Goal: Transaction & Acquisition: Purchase product/service

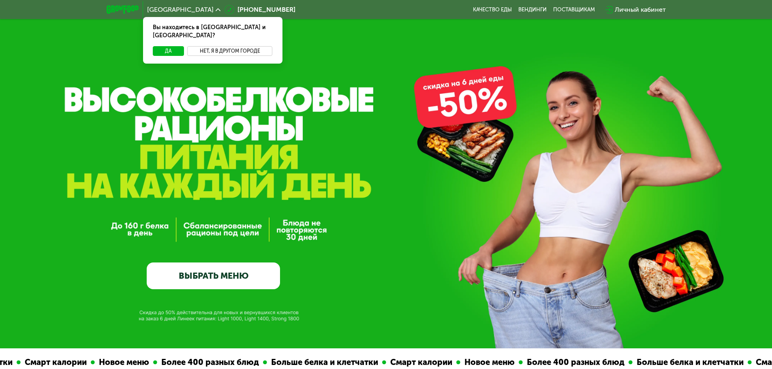
click at [226, 46] on button "Нет, я в другом городе" at bounding box center [229, 51] width 85 height 10
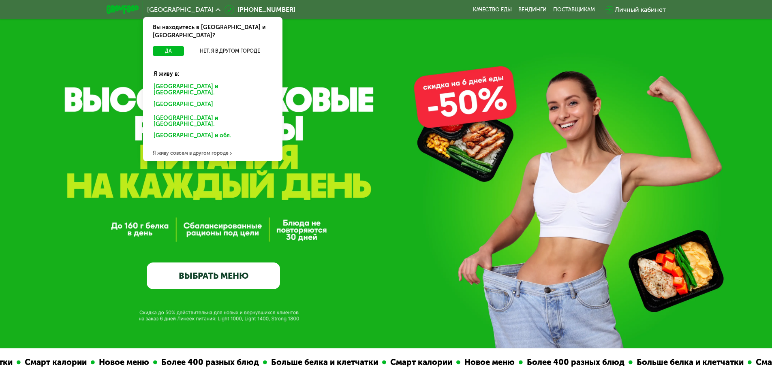
click at [210, 81] on div "[GEOGRAPHIC_DATA] и [GEOGRAPHIC_DATA]." at bounding box center [213, 89] width 130 height 17
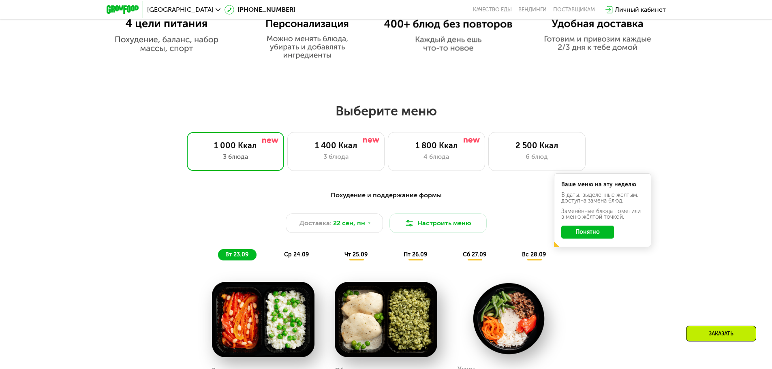
scroll to position [648, 0]
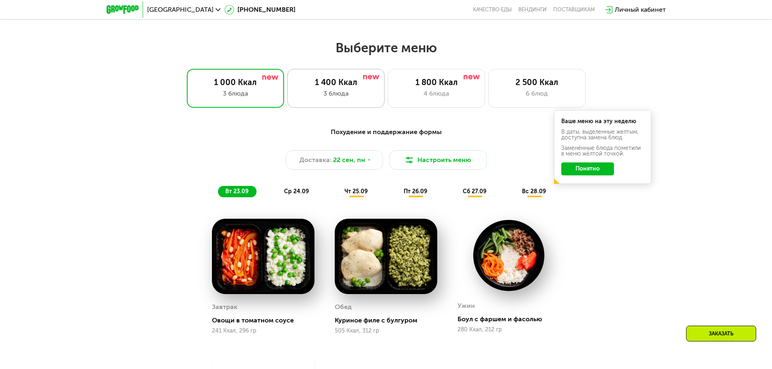
click at [361, 90] on div "1 400 Ккал 3 блюда" at bounding box center [335, 88] width 97 height 39
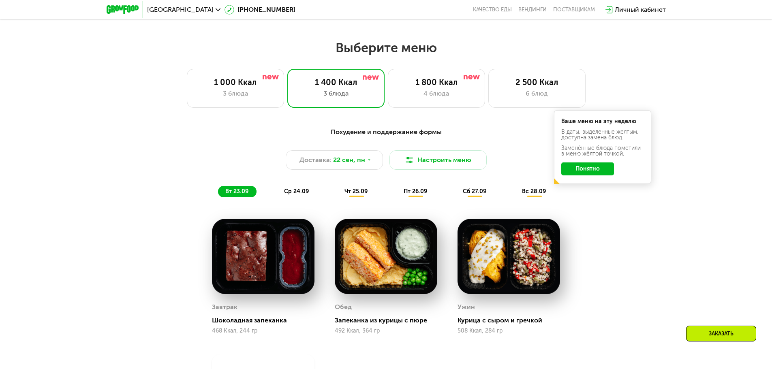
click at [589, 170] on button "Понятно" at bounding box center [587, 168] width 53 height 13
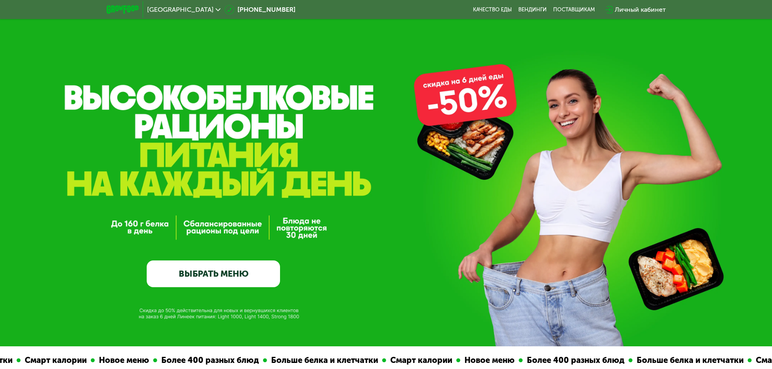
scroll to position [0, 0]
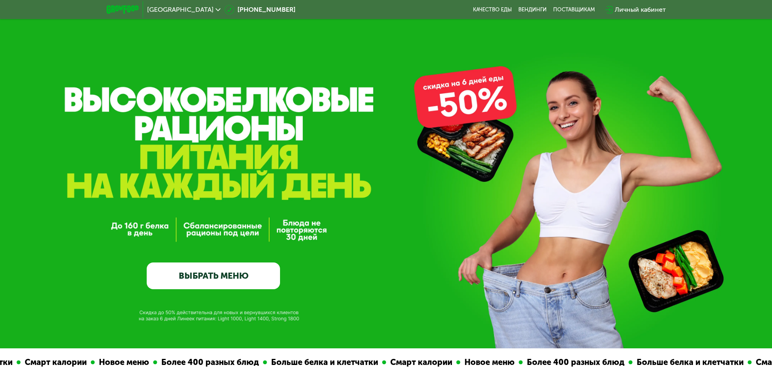
click at [239, 282] on link "ВЫБРАТЬ МЕНЮ" at bounding box center [213, 276] width 133 height 27
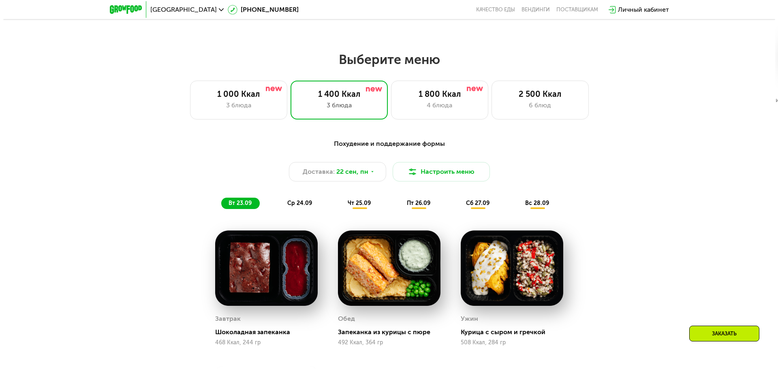
scroll to position [672, 0]
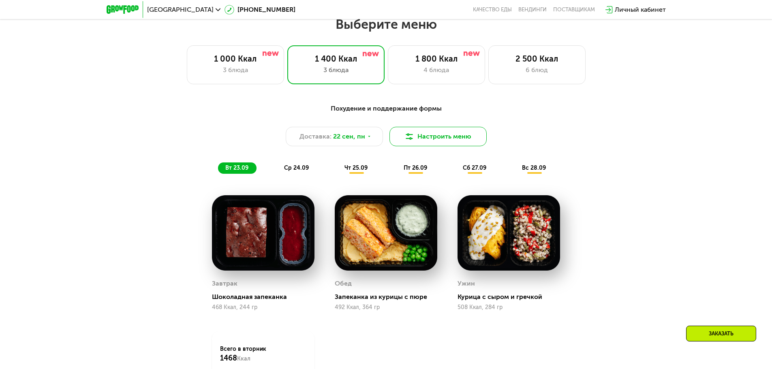
click at [458, 138] on button "Настроить меню" at bounding box center [437, 136] width 97 height 19
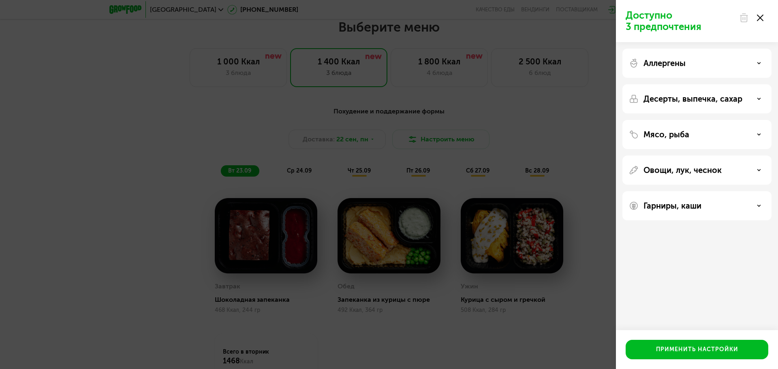
click at [658, 98] on p "Десерты, выпечка, сахар" at bounding box center [692, 99] width 99 height 10
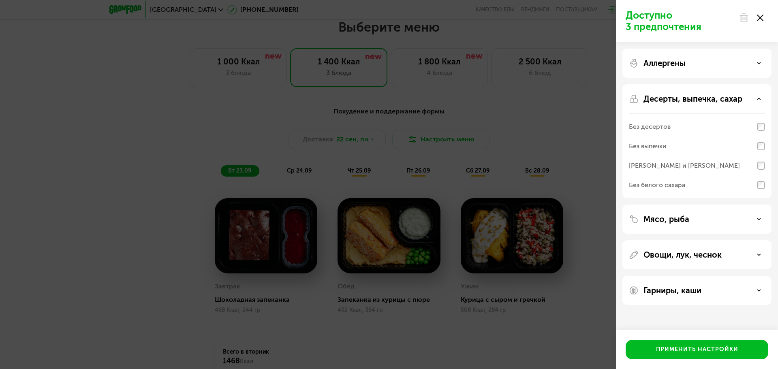
click at [723, 221] on div "Мясо, рыба" at bounding box center [697, 219] width 136 height 10
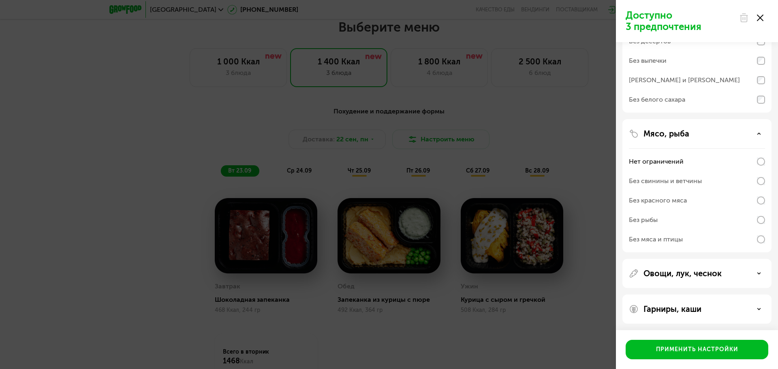
scroll to position [87, 0]
click at [741, 303] on div "Гарниры, каши" at bounding box center [697, 308] width 136 height 10
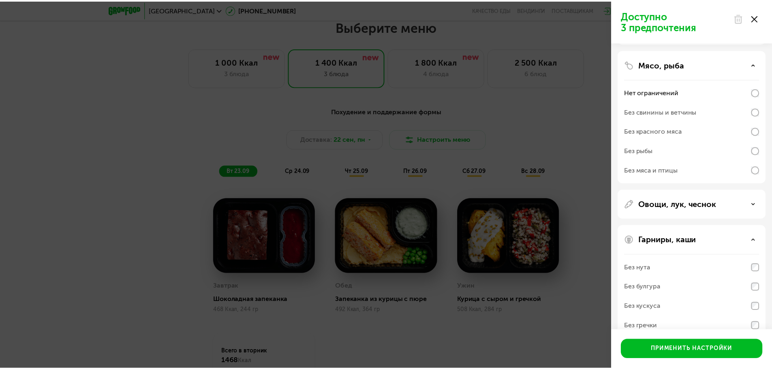
scroll to position [191, 0]
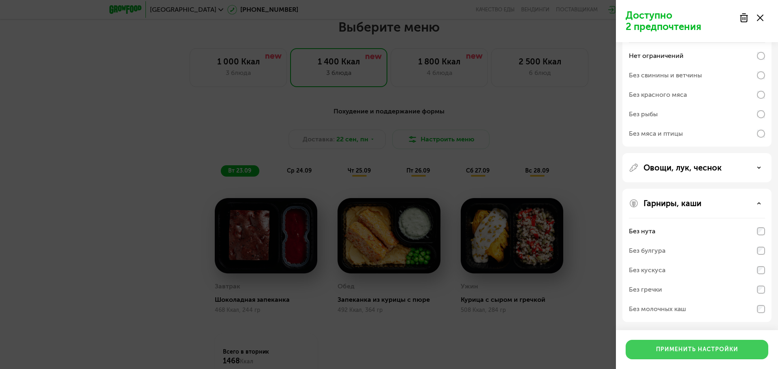
click at [705, 347] on div "Применить настройки" at bounding box center [697, 350] width 82 height 8
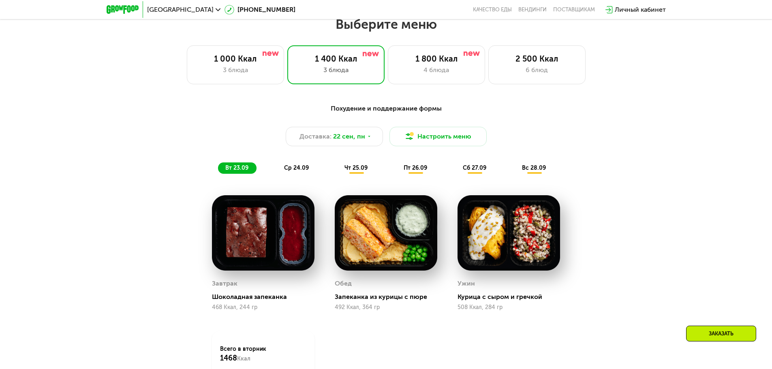
click at [305, 169] on span "ср 24.09" at bounding box center [296, 168] width 25 height 7
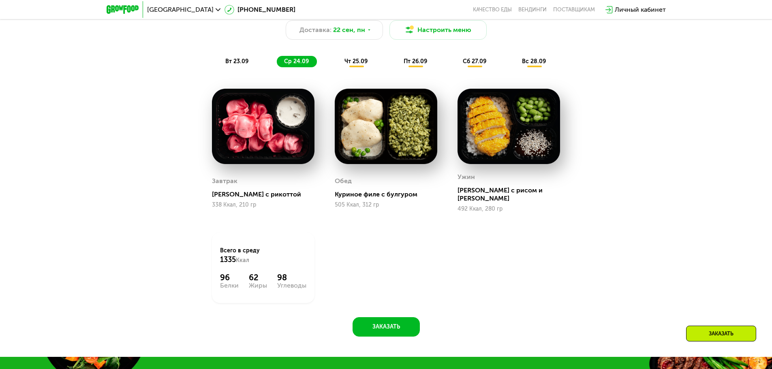
scroll to position [712, 0]
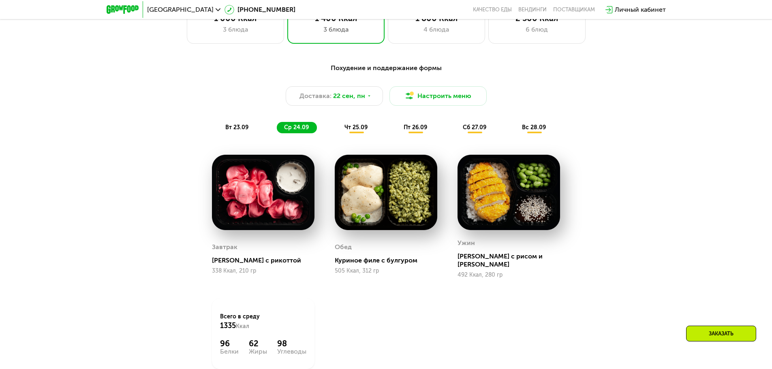
click at [277, 181] on img at bounding box center [263, 192] width 103 height 75
click at [242, 259] on div "Тортеллини с рикоттой" at bounding box center [266, 260] width 109 height 8
click at [358, 131] on span "чт 25.09" at bounding box center [355, 127] width 23 height 7
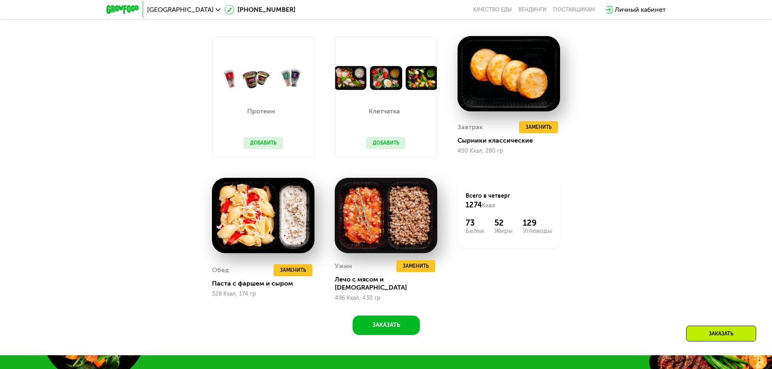
scroll to position [834, 0]
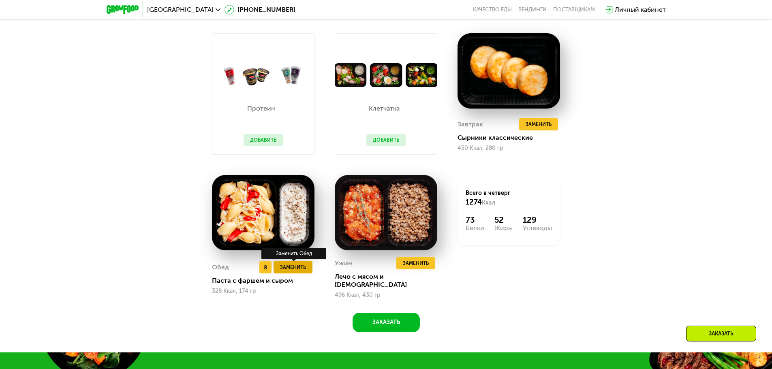
click at [298, 265] on span "Заменить" at bounding box center [293, 267] width 26 height 8
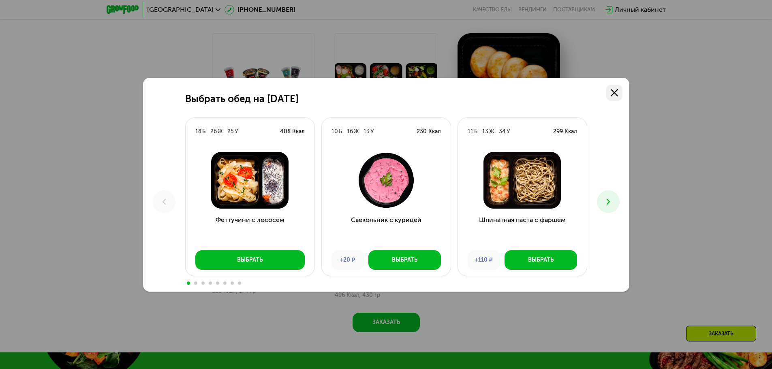
click at [616, 96] on icon at bounding box center [614, 92] width 7 height 7
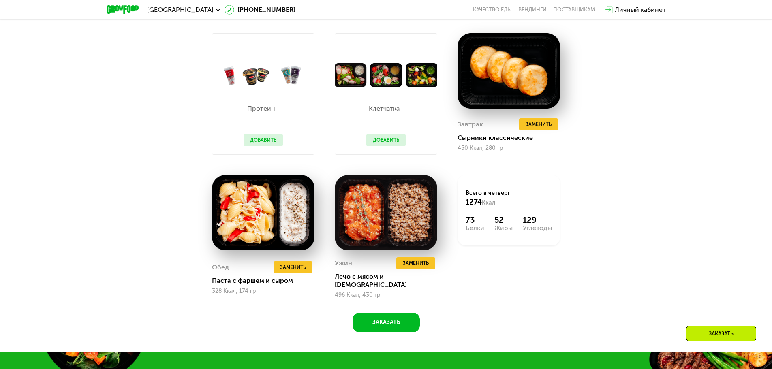
click at [262, 140] on button "Добавить" at bounding box center [263, 140] width 39 height 12
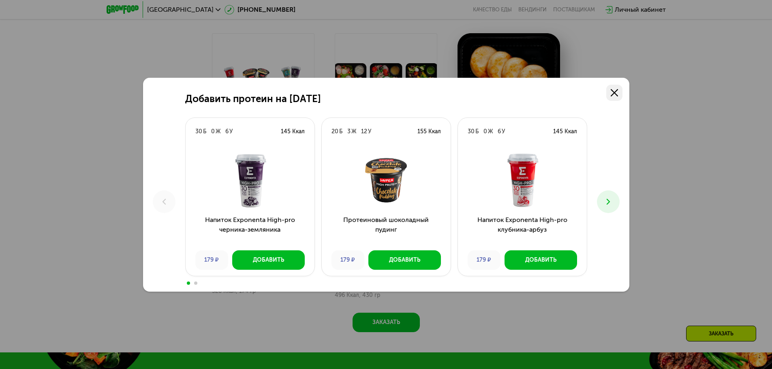
click at [616, 94] on use at bounding box center [614, 92] width 7 height 7
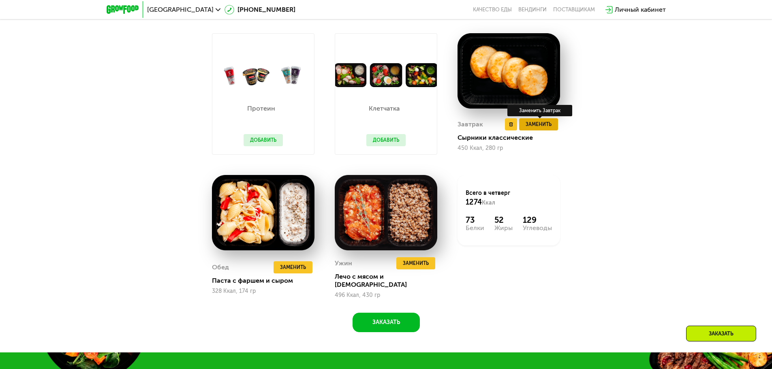
click at [545, 124] on span "Заменить" at bounding box center [539, 124] width 26 height 8
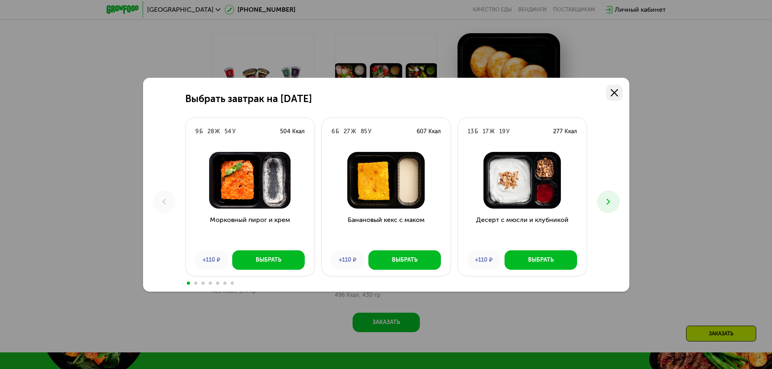
click at [618, 91] on icon at bounding box center [614, 92] width 7 height 7
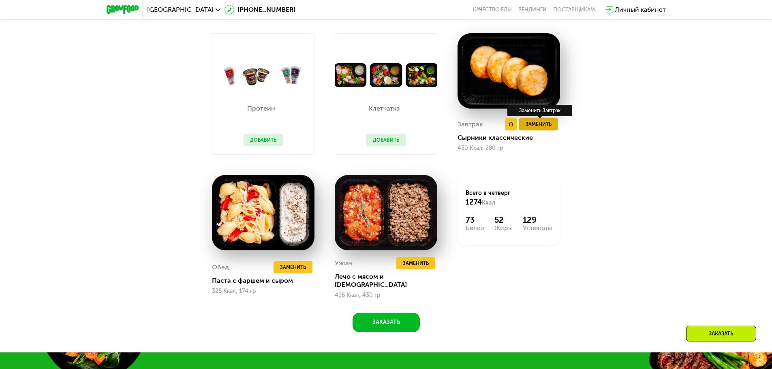
click at [531, 126] on span "Заменить" at bounding box center [539, 124] width 26 height 8
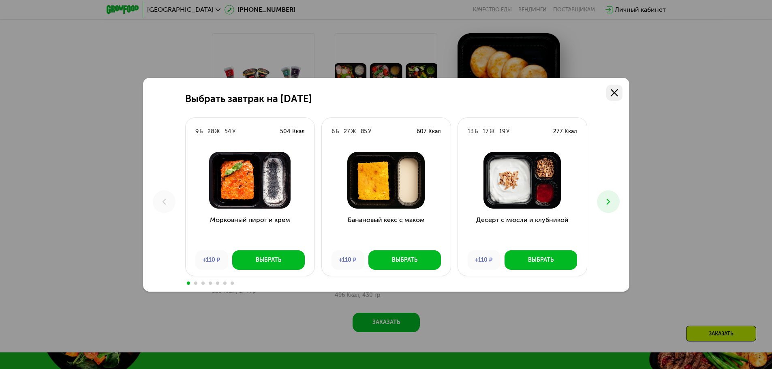
click at [621, 92] on link at bounding box center [614, 93] width 16 height 16
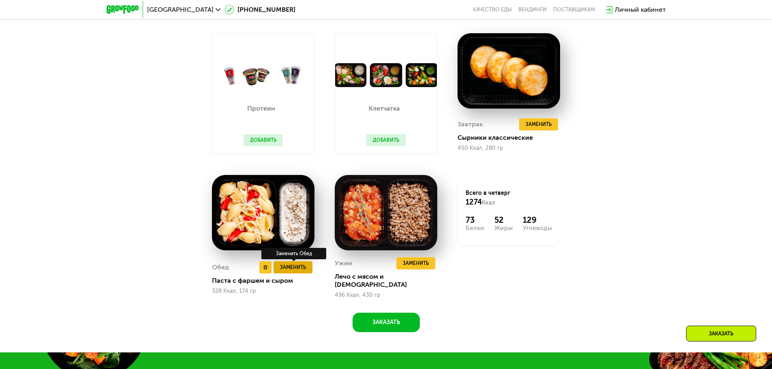
click at [285, 266] on span "Заменить" at bounding box center [293, 267] width 26 height 8
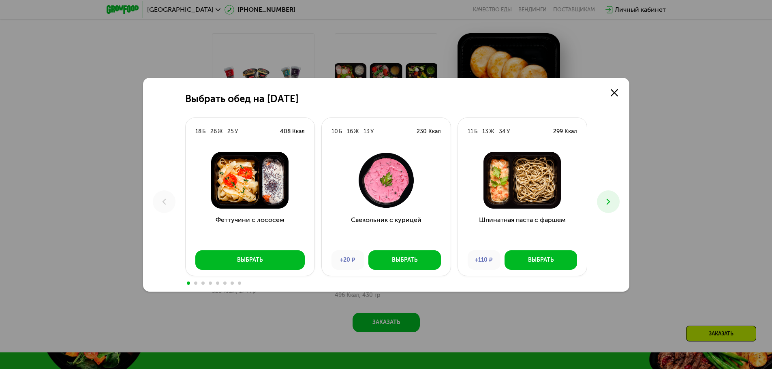
click at [609, 202] on use at bounding box center [607, 202] width 3 height 6
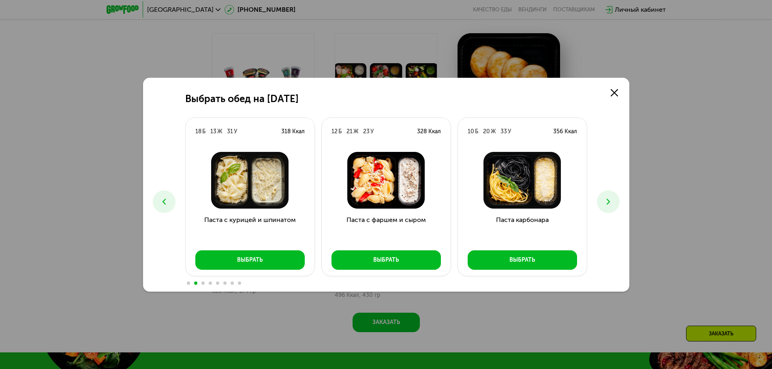
click at [609, 202] on use at bounding box center [607, 202] width 3 height 6
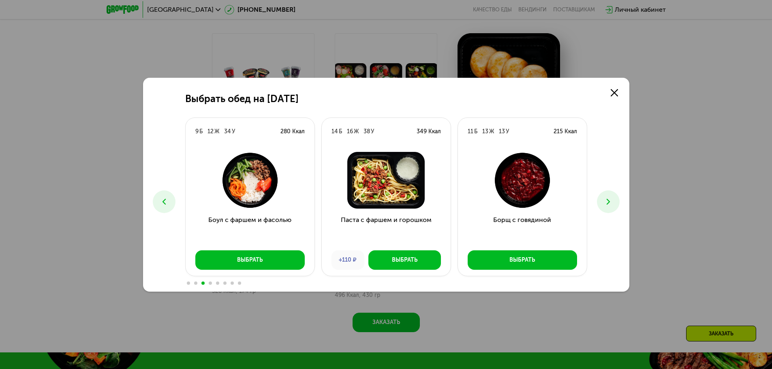
click at [615, 203] on button at bounding box center [608, 201] width 23 height 23
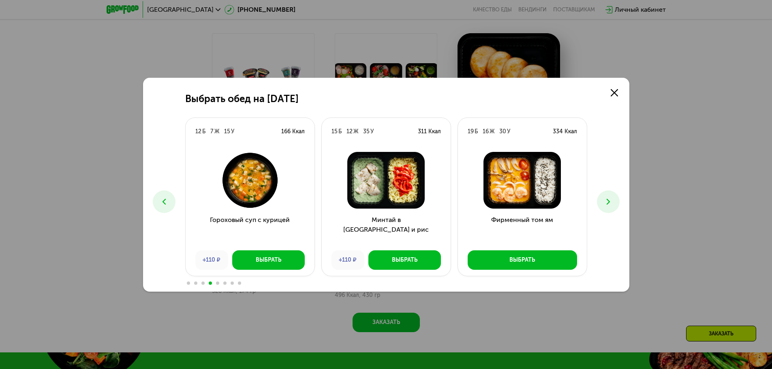
click at [615, 203] on button at bounding box center [608, 201] width 23 height 23
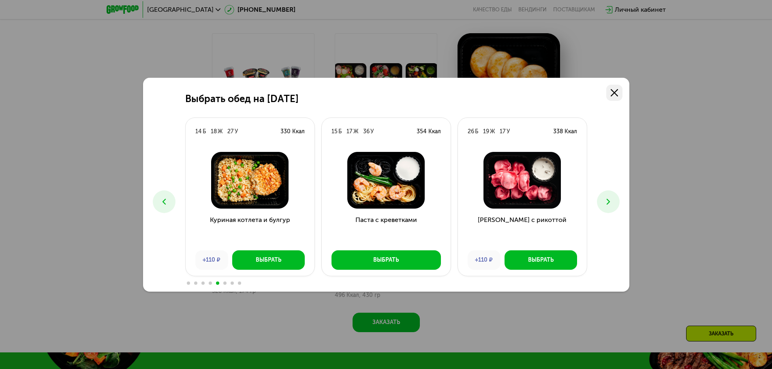
click at [613, 86] on link at bounding box center [614, 93] width 16 height 16
